Goal: Information Seeking & Learning: Find specific fact

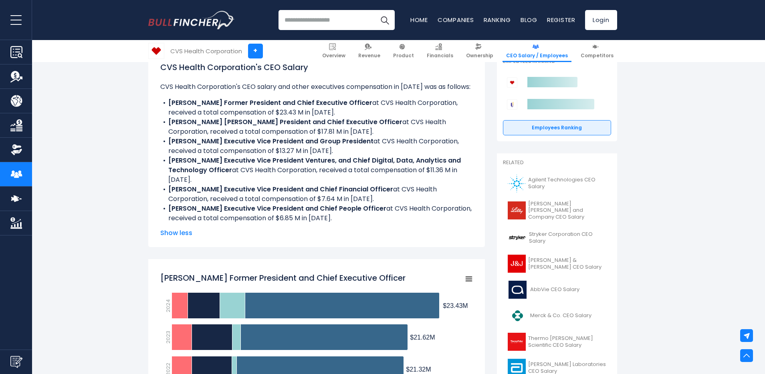
drag, startPoint x: 410, startPoint y: 171, endPoint x: 456, endPoint y: 180, distance: 46.5
click at [456, 180] on li "[PERSON_NAME] Executive Vice President Ventures, and Chief Digital, Data, Analy…" at bounding box center [316, 170] width 313 height 29
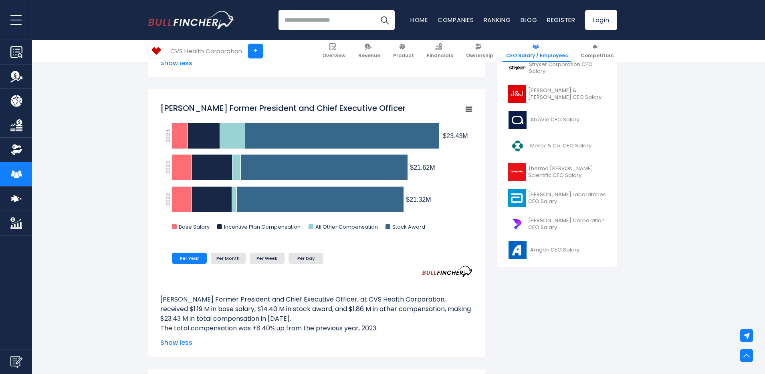
scroll to position [297, 0]
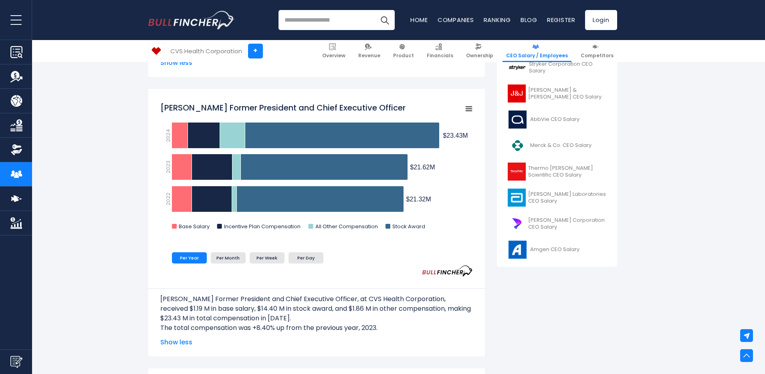
drag, startPoint x: 426, startPoint y: 200, endPoint x: 416, endPoint y: 199, distance: 9.3
click at [416, 199] on tspan "$21.32M" at bounding box center [418, 199] width 25 height 7
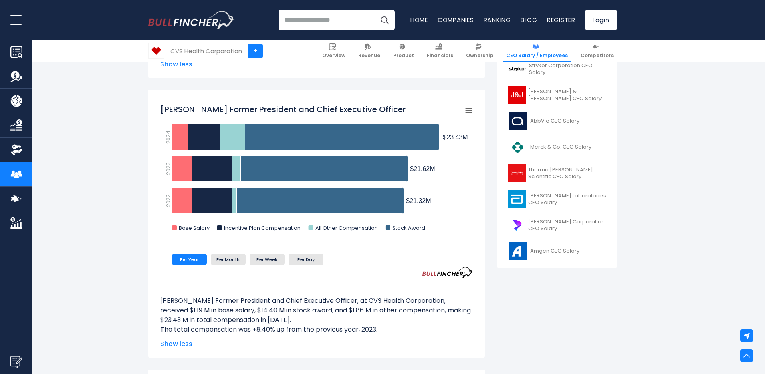
scroll to position [291, 0]
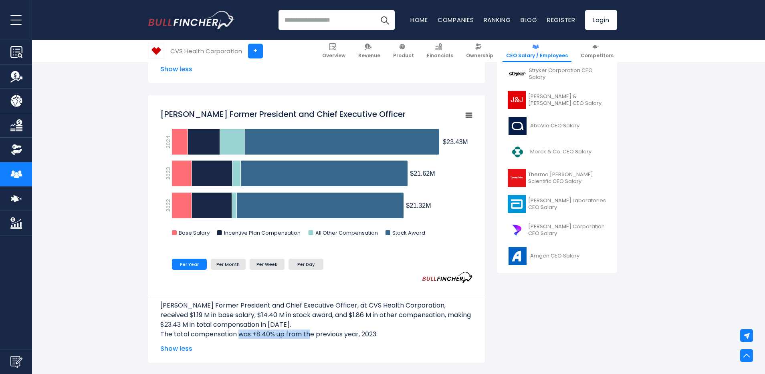
drag, startPoint x: 239, startPoint y: 334, endPoint x: 311, endPoint y: 332, distance: 71.8
click at [311, 332] on p "The total compensation was +8.40% up from the previous year, 2023." at bounding box center [316, 335] width 313 height 10
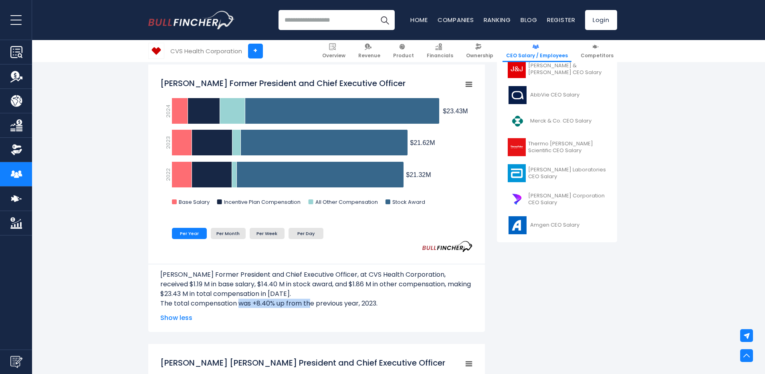
scroll to position [325, 0]
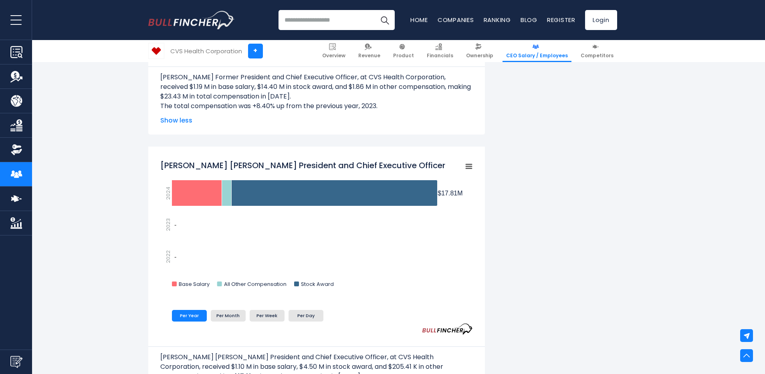
scroll to position [528, 0]
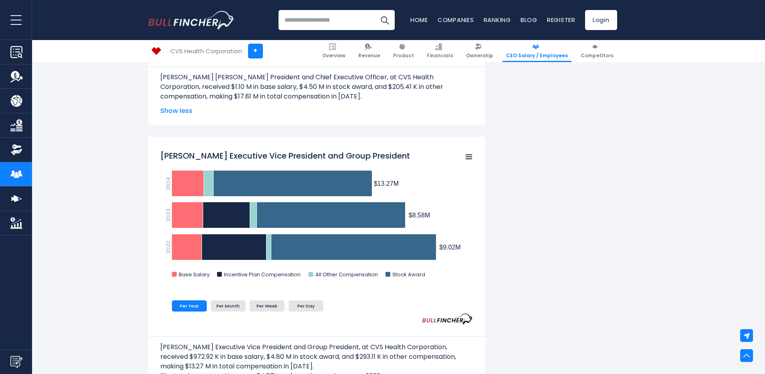
scroll to position [802, 0]
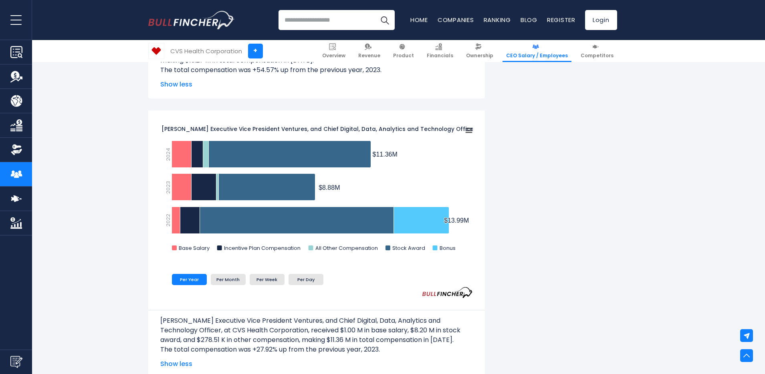
scroll to position [1107, 0]
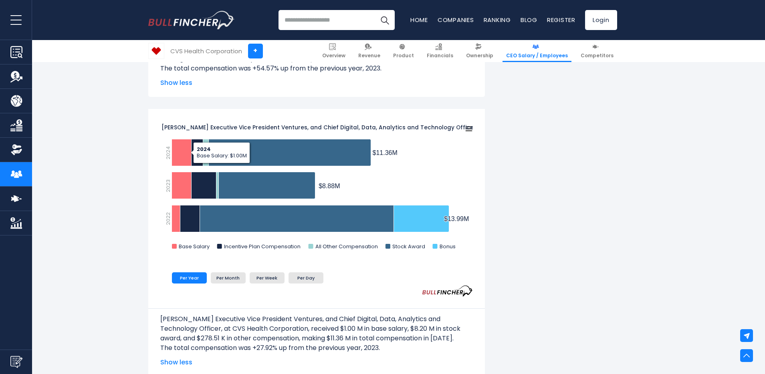
click at [154, 165] on div "[PERSON_NAME] Executive Vice President Ventures, and Chief Digital, Data, Analy…" at bounding box center [316, 243] width 337 height 268
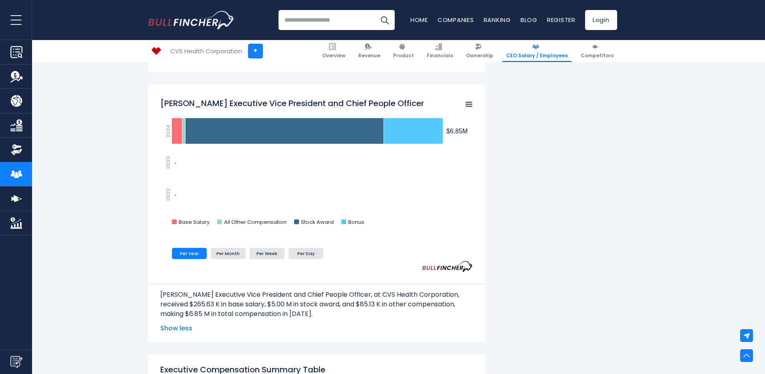
scroll to position [1520, 0]
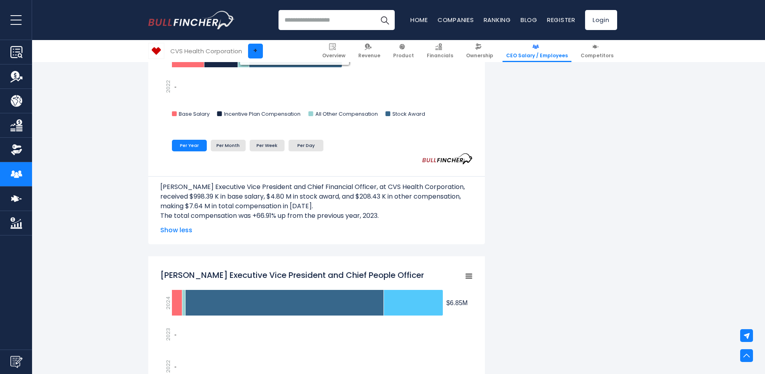
click at [250, 51] on link "+" at bounding box center [255, 51] width 15 height 15
